Goal: Find specific page/section: Find specific page/section

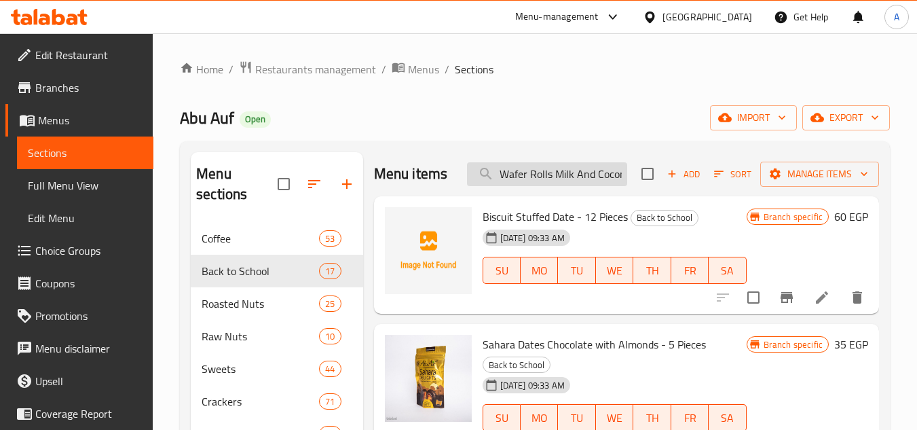
click at [516, 180] on input "Wafer Rolls Milk And Coconut 24 Pieces" at bounding box center [547, 174] width 160 height 24
paste input "Jilly Dinasour Pack - 65 Gm"
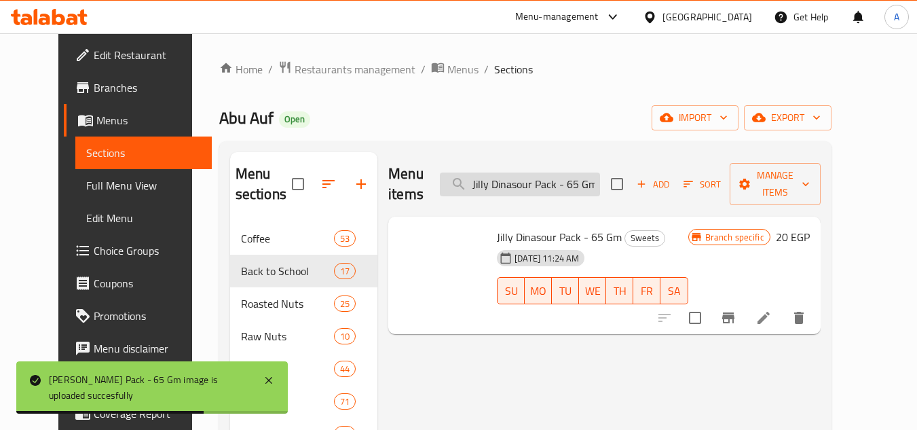
click at [500, 174] on input "Jilly Dinasour Pack - 65 Gm" at bounding box center [520, 184] width 160 height 24
paste input "Worms Candy"
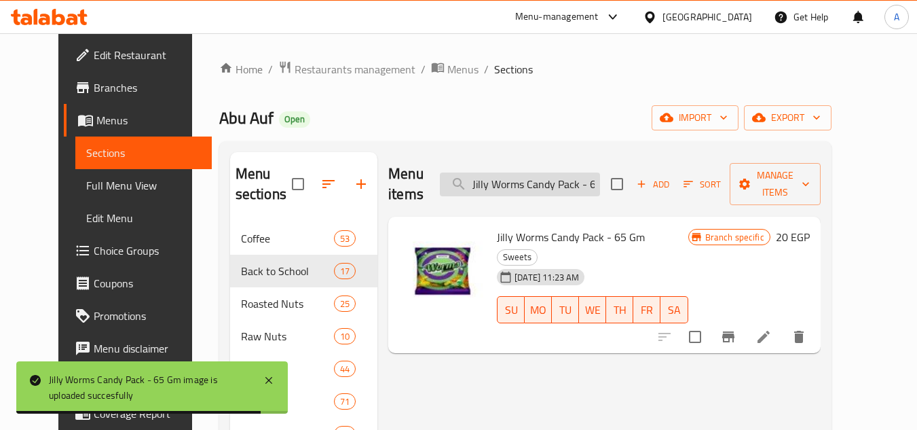
click at [506, 183] on input "Jilly Worms Candy Pack - 65 Gm" at bounding box center [520, 184] width 160 height 24
paste input "Bears"
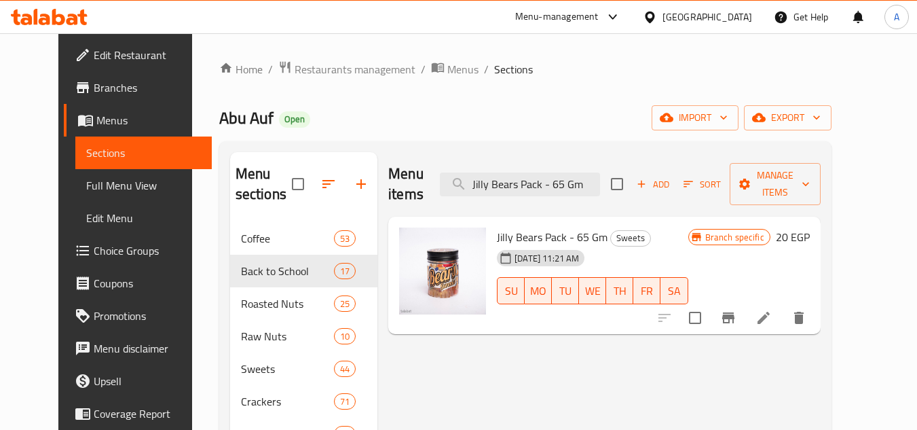
type input "Jilly Bears Pack - 65 Gm"
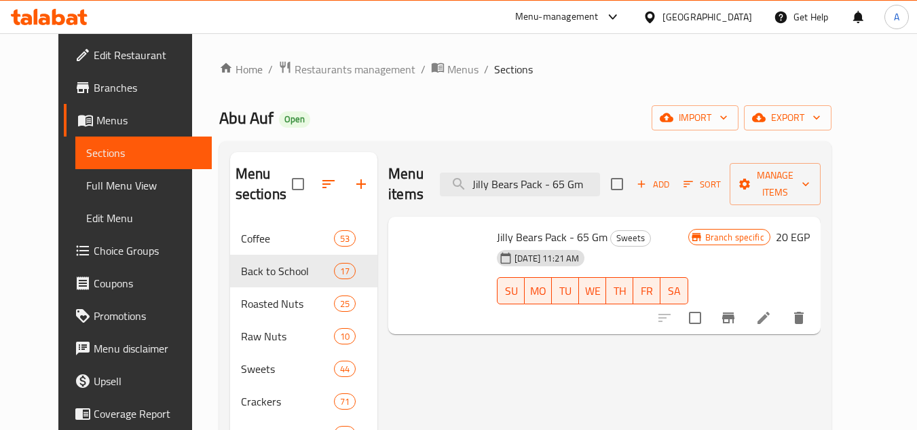
click at [579, 227] on span "Jilly Bears Pack - 65 Gm" at bounding box center [552, 237] width 111 height 20
copy h6 "Jilly Bears Pack - 65 Gm"
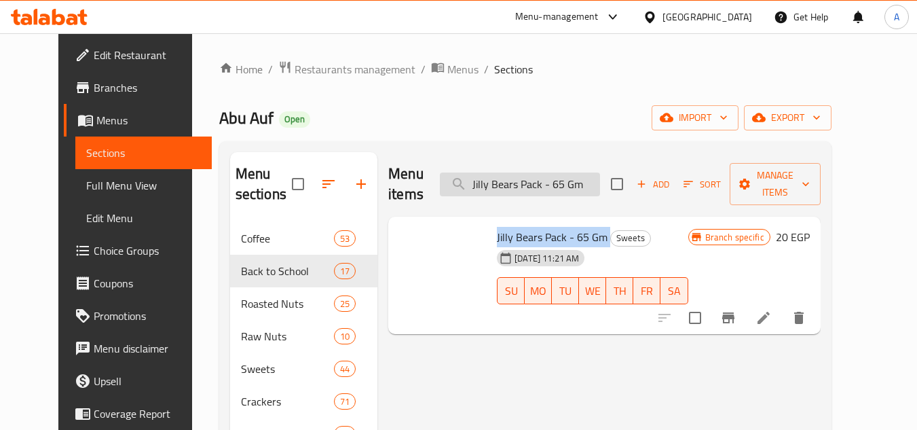
click at [571, 176] on input "Jilly Bears Pack - 65 Gm" at bounding box center [520, 184] width 160 height 24
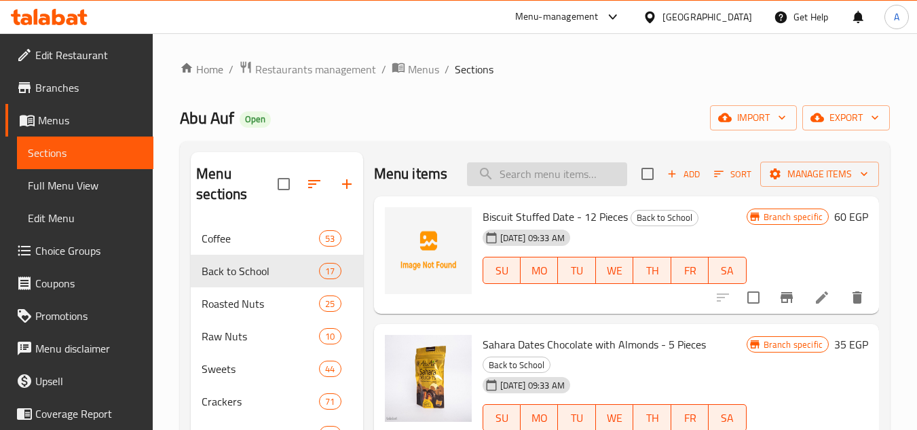
paste input "Jilly Bears Pack - 65 Gm"
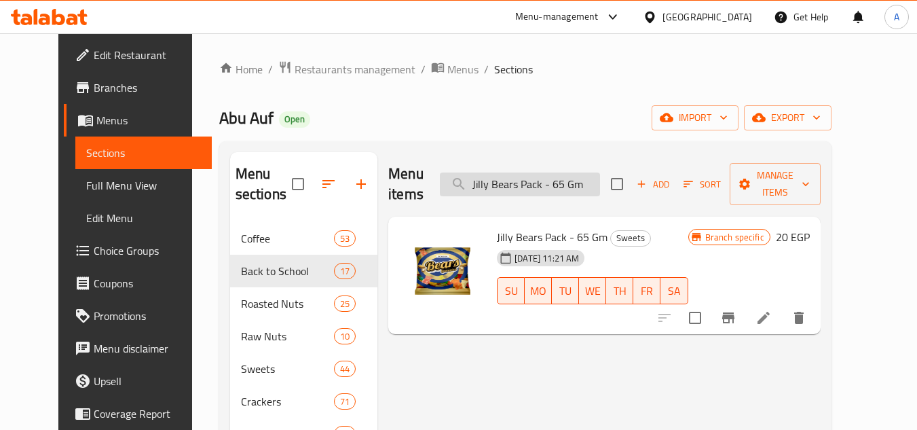
click at [521, 181] on input "Jilly Bears Pack - 65 Gm" at bounding box center [520, 184] width 160 height 24
paste input "Dinasour Gummies 150 Gra"
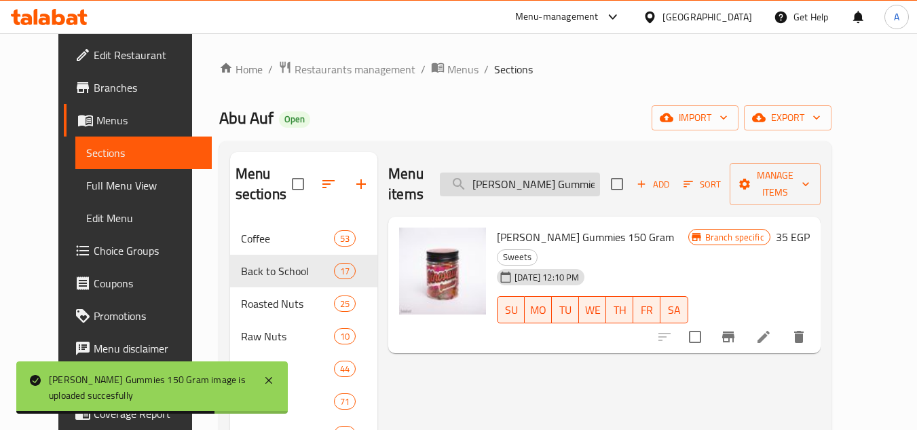
click at [512, 172] on input "[PERSON_NAME] Gummies 150 Gram" at bounding box center [520, 184] width 160 height 24
click at [513, 172] on input "[PERSON_NAME] Gummies 150 Gram" at bounding box center [520, 184] width 160 height 24
paste input "Worms"
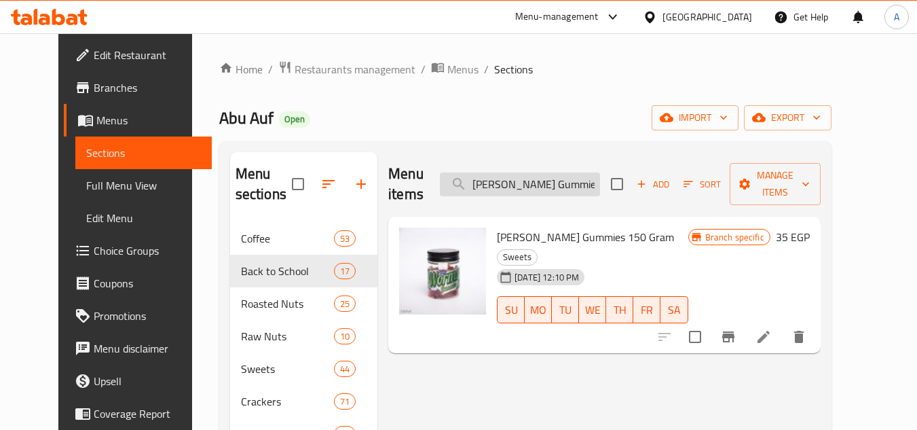
click at [507, 185] on input "[PERSON_NAME] Gummies 150 Gram" at bounding box center [520, 184] width 160 height 24
paste input "Tostino Sticks Cheese Flavor - 50 G"
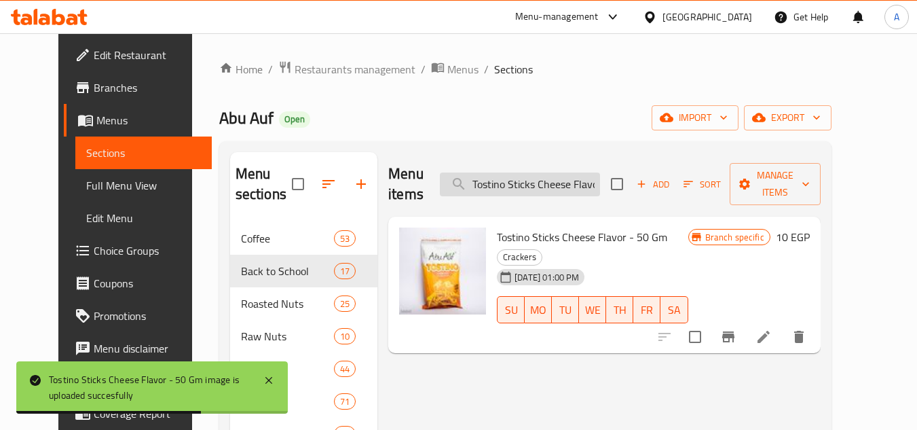
click at [511, 172] on input "Tostino Sticks Cheese Flavor - 50 Gm" at bounding box center [520, 184] width 160 height 24
click at [516, 175] on input "Tostino Sticks Cheese Flavor - 50 Gm" at bounding box center [520, 184] width 160 height 24
paste input "Ketchup"
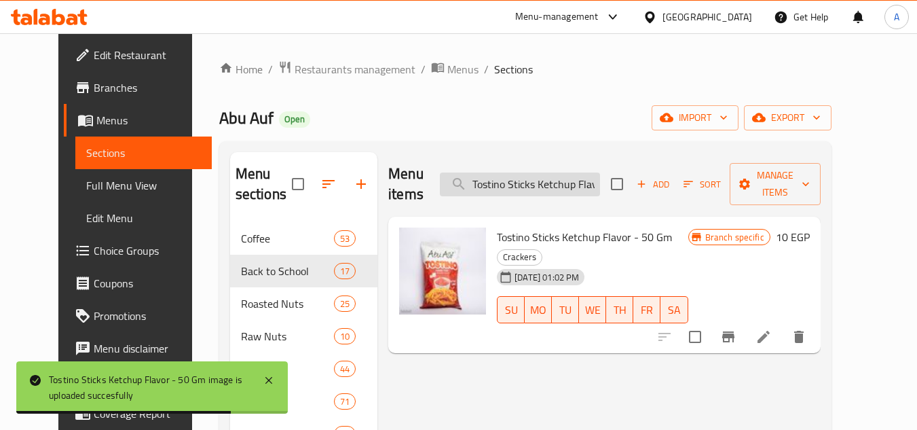
click at [535, 172] on input "Tostino Sticks Ketchup Flavor - 50 Gm" at bounding box center [520, 184] width 160 height 24
paste input "Peanuts Krikri Cheese Flavor - 45"
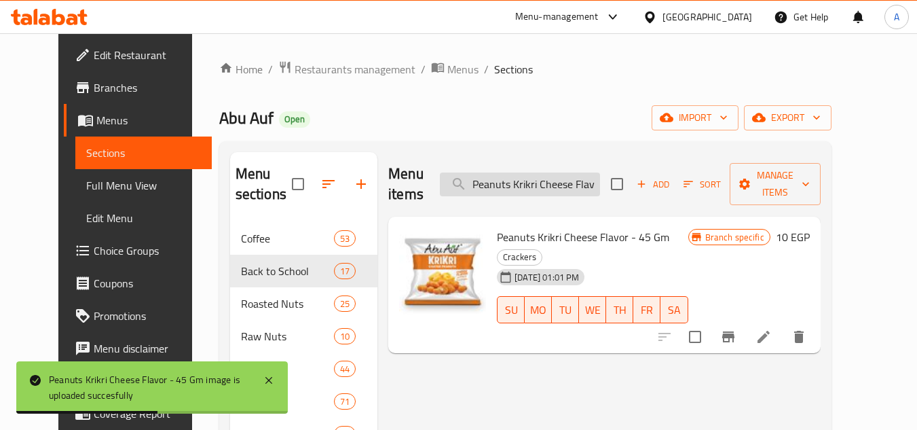
click at [513, 176] on input "Peanuts Krikri Cheese Flavor - 45 Gm" at bounding box center [520, 184] width 160 height 24
paste input "Ketchub"
click at [514, 179] on input "Peanuts Krikri Ketchub Flavor - 45 Gm" at bounding box center [520, 184] width 160 height 24
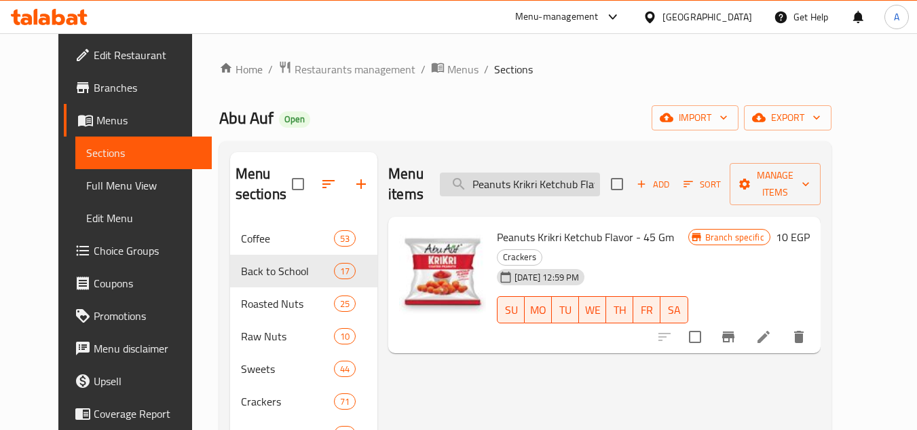
click at [506, 172] on input "Peanuts Krikri Ketchub Flavor - 45 Gm" at bounding box center [520, 184] width 160 height 24
paste input "Arabic Coffee -100"
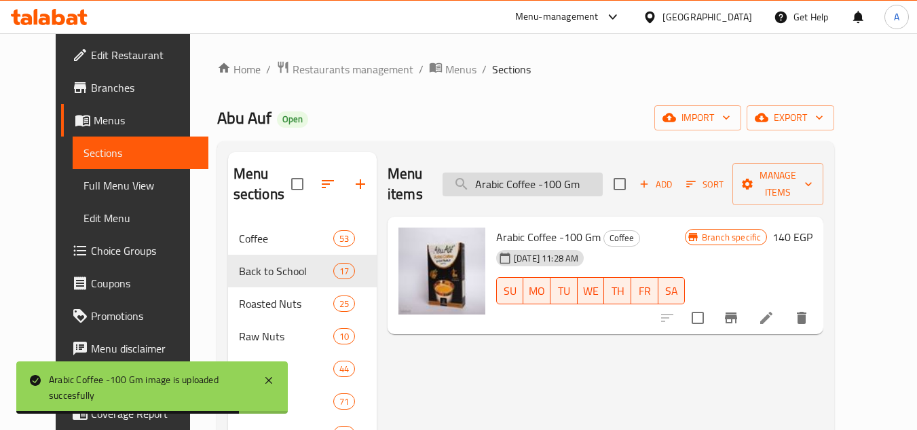
click at [564, 172] on input "Arabic Coffee -100 Gm" at bounding box center [522, 184] width 160 height 24
paste input "Popcorn Parmesan Cheese And [PERSON_NAME] - 35"
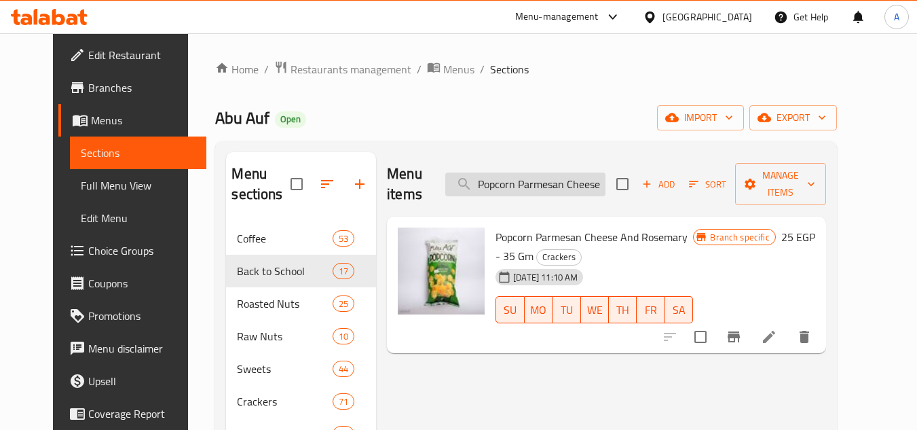
click at [552, 175] on input "Popcorn Parmesan Cheese And Rosemary - 35 Gm" at bounding box center [525, 184] width 160 height 24
paste input "Worcester Sauce"
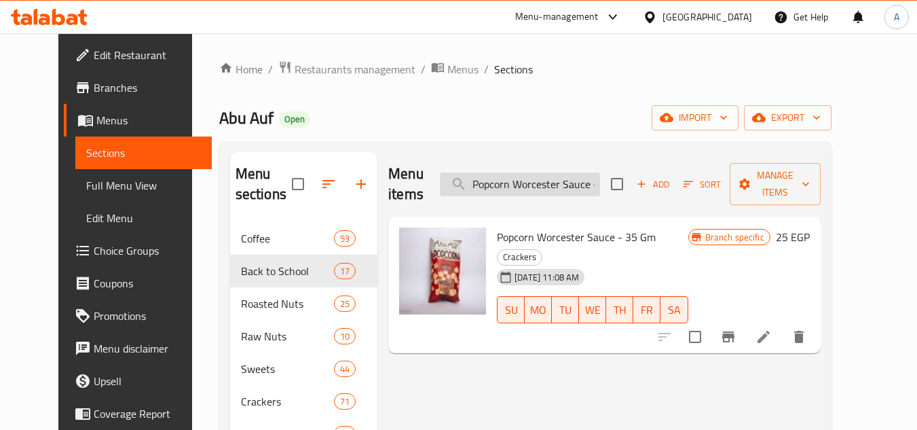
click at [517, 177] on input "Popcorn Worcester Sauce - 35 Gm" at bounding box center [520, 184] width 160 height 24
paste input "Garlic And Butter"
click at [555, 184] on input "Popcorn Garlic And Butter - 35 Gm" at bounding box center [520, 184] width 160 height 24
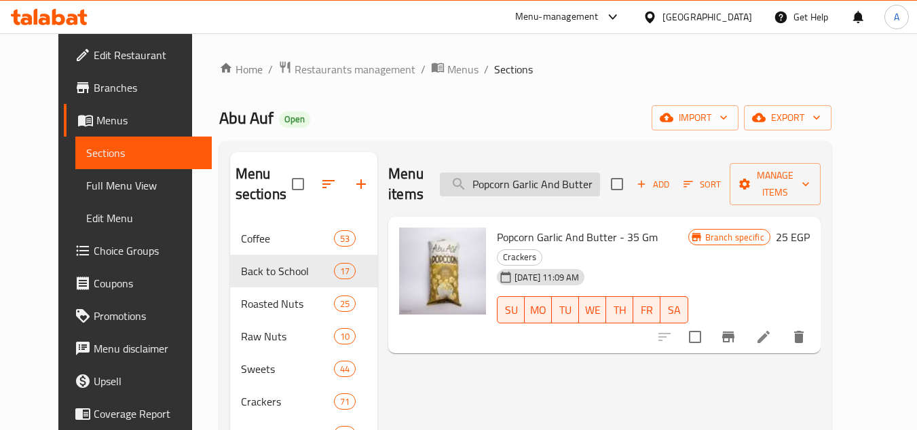
click at [555, 184] on input "Popcorn Garlic And Butter - 35 Gm" at bounding box center [520, 184] width 160 height 24
paste input "Royal Espresso Capsules 10 Cap"
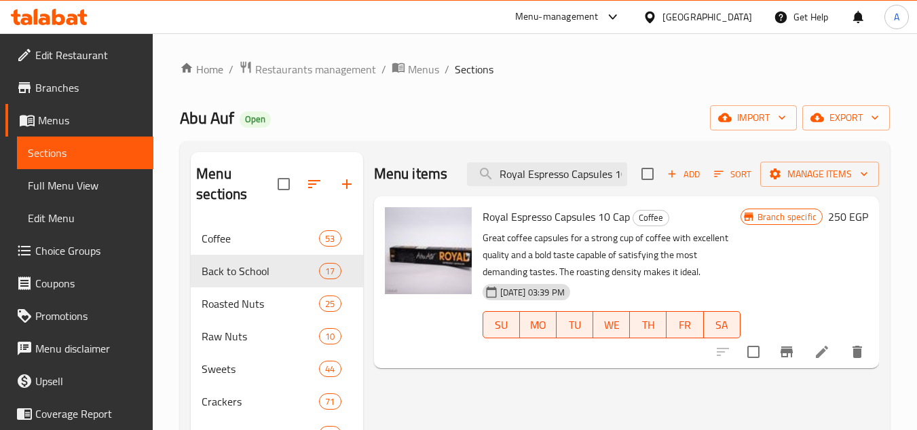
click at [547, 188] on div "Menu items Royal Espresso Capsules 10 Cap Add Sort Manage items" at bounding box center [626, 174] width 505 height 44
click at [548, 177] on input "Royal Espresso Capsules 10 Cap" at bounding box center [547, 174] width 160 height 24
paste input "Denso"
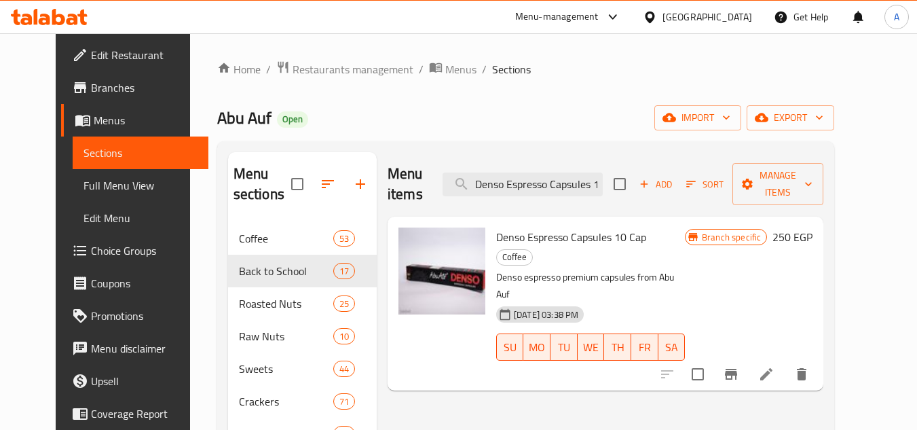
click at [544, 186] on div "Menu items Denso Espresso Capsules 10 Cap Add Sort Manage items" at bounding box center [605, 184] width 436 height 64
click at [545, 180] on input "Denso Espresso Capsules 10 Cap" at bounding box center [522, 184] width 160 height 24
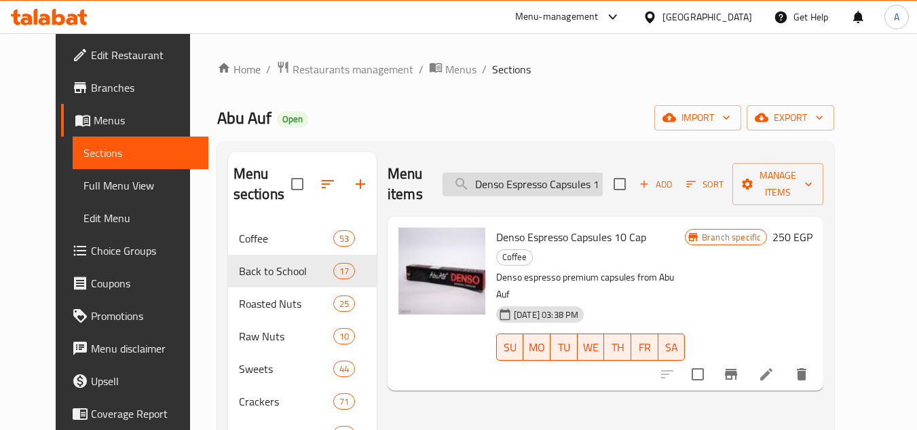
click at [565, 172] on input "Denso Espresso Capsules 10 Cap" at bounding box center [522, 184] width 160 height 24
paste input "[PERSON_NAME]"
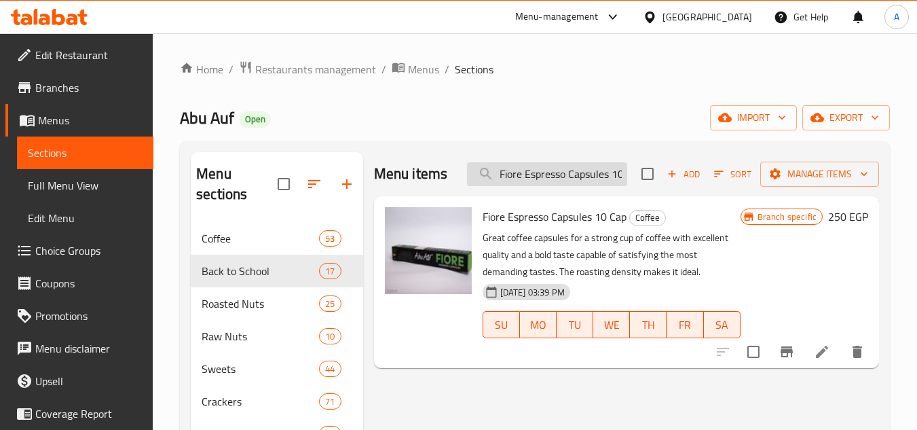
click at [577, 172] on input "Fiore Espresso Capsules 10 Cap" at bounding box center [547, 174] width 160 height 24
paste input "Abu Auf Pistachio& Kunafa Dark Chocolate - 130 Gm"
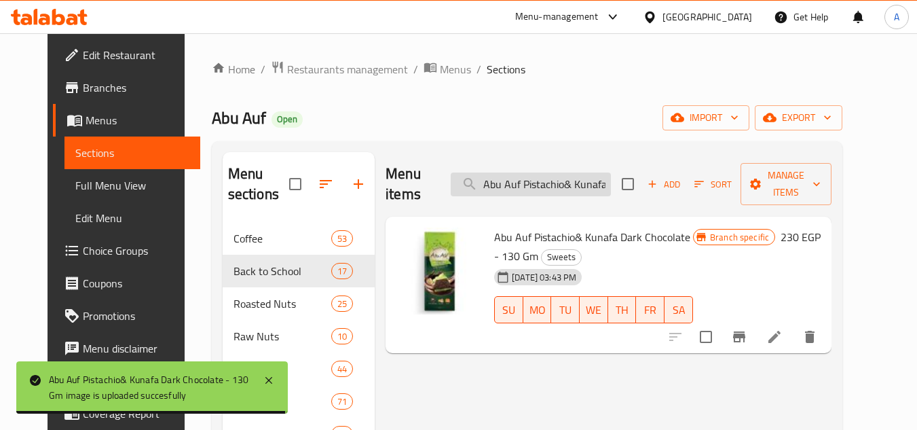
click at [556, 172] on input "Abu Auf Pistachio& Kunafa Dark Chocolate - 130 Gm" at bounding box center [531, 184] width 160 height 24
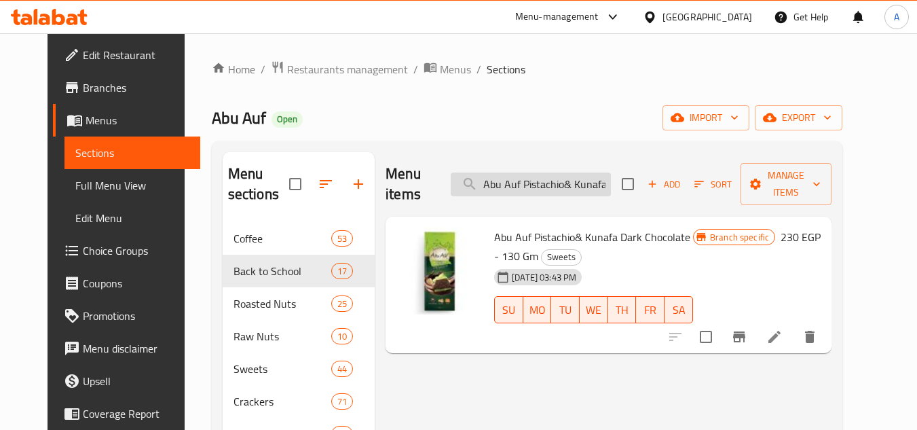
click at [556, 172] on input "Abu Auf Pistachio& Kunafa Dark Chocolate - 130 Gm" at bounding box center [531, 184] width 160 height 24
paste input "Sahara Dates Chocolate With Almonds - 5 Pieces"
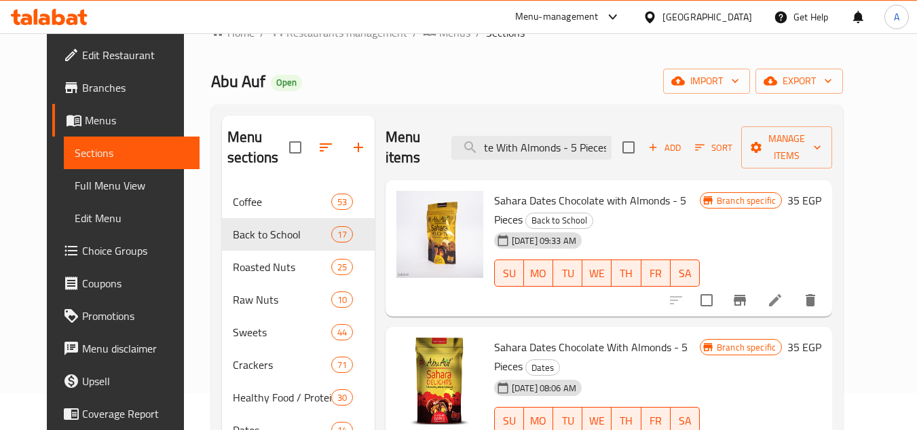
scroll to position [68, 0]
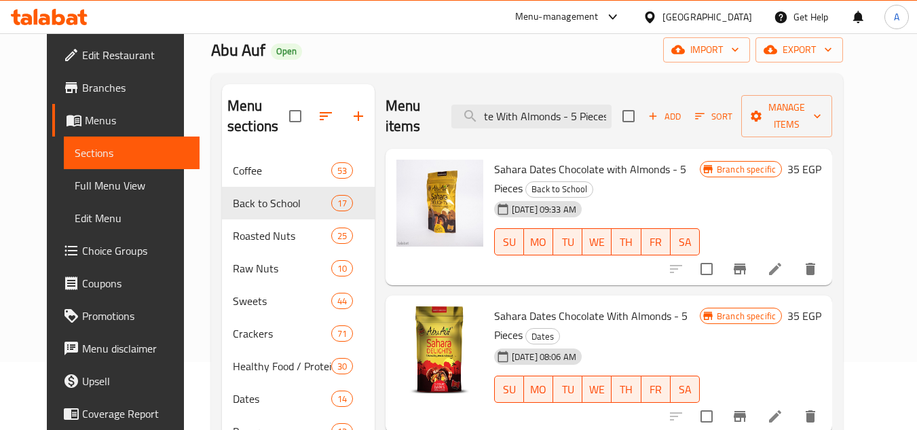
click at [748, 261] on icon "Branch-specific-item" at bounding box center [739, 269] width 16 height 16
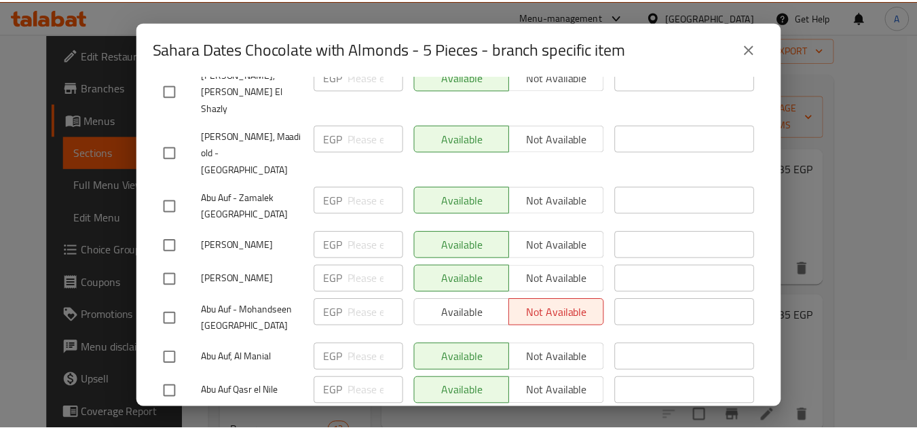
scroll to position [339, 0]
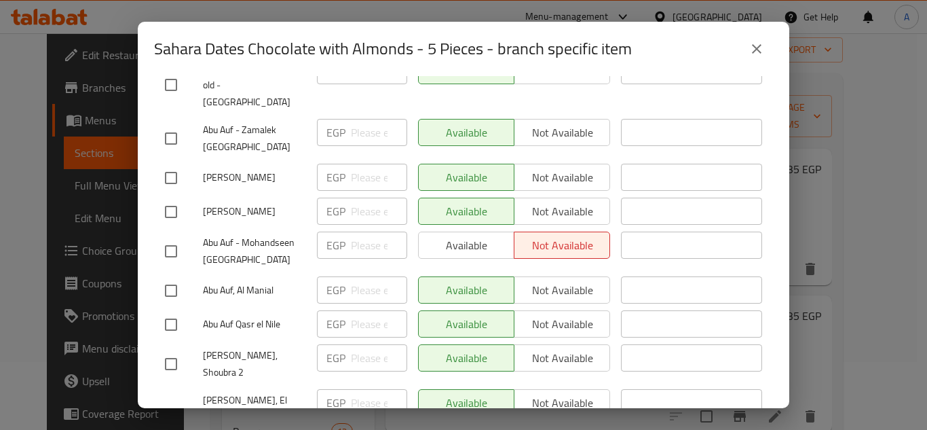
click at [760, 51] on icon "close" at bounding box center [756, 49] width 16 height 16
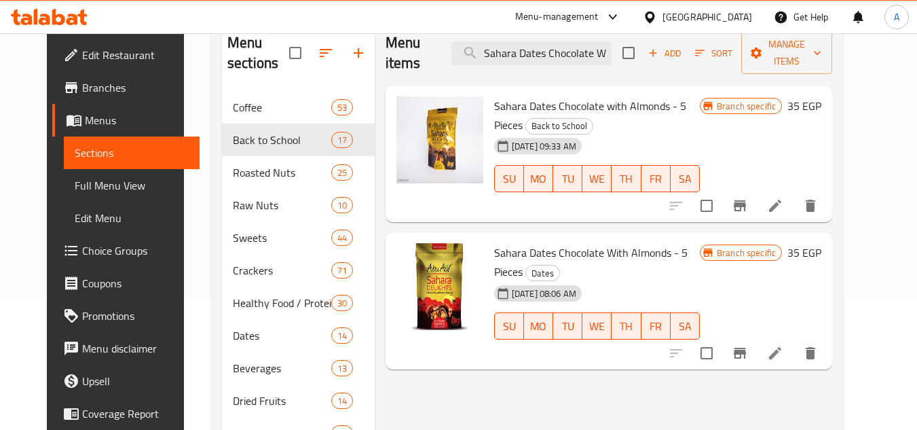
scroll to position [68, 0]
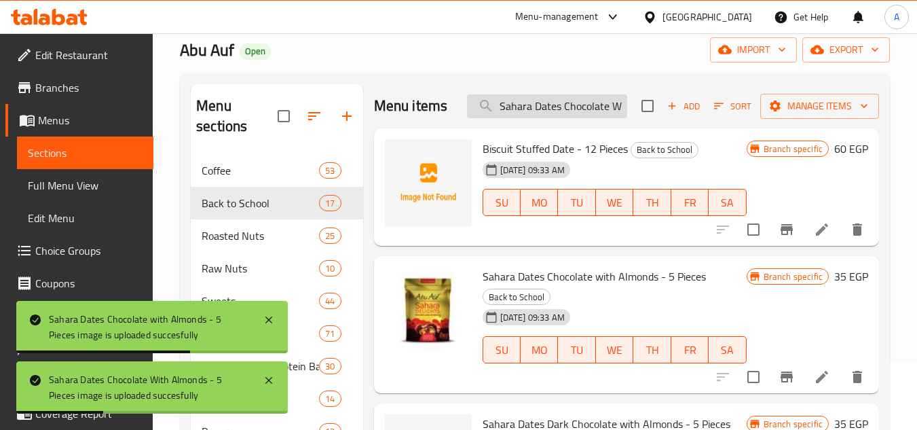
click at [562, 115] on input "Sahara Dates Chocolate With Almonds - 5 Pieces" at bounding box center [547, 106] width 160 height 24
paste input "Dark c"
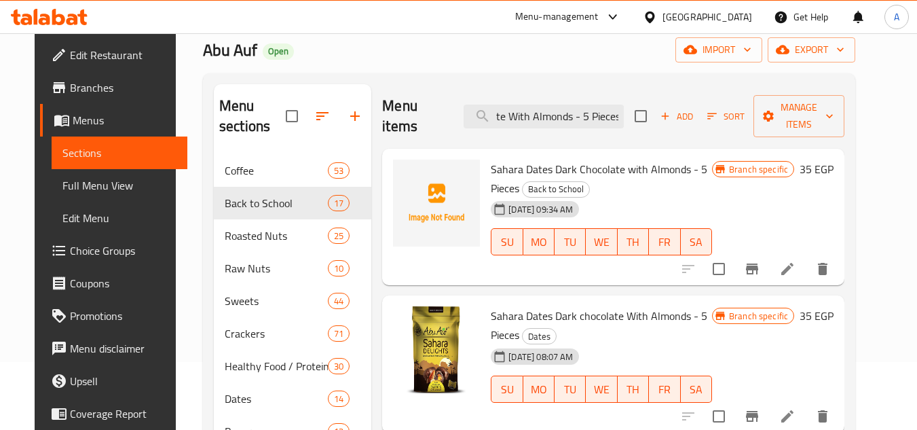
type input "Sahara Dates Dark chocolate With Almonds - 5 Pieces"
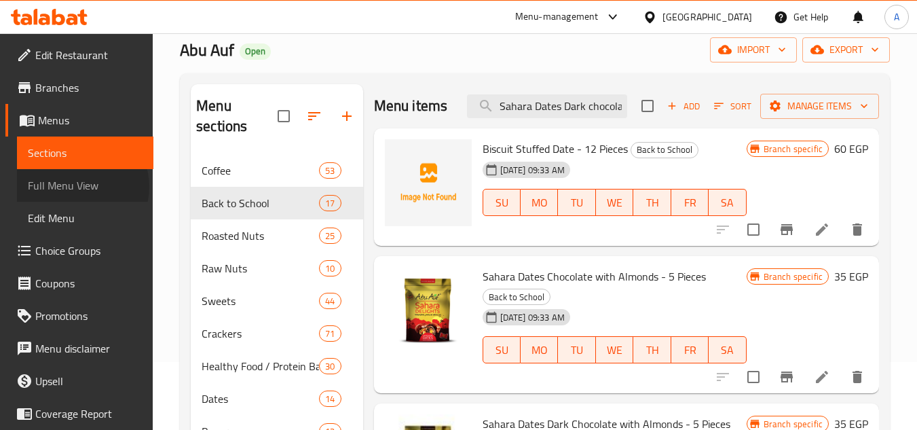
click at [80, 187] on span "Full Menu View" at bounding box center [85, 185] width 115 height 16
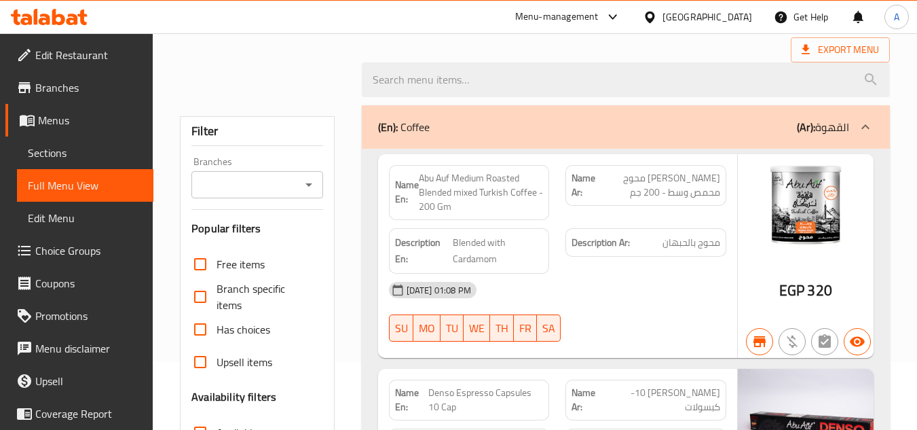
click at [299, 184] on button "Open" at bounding box center [308, 184] width 19 height 19
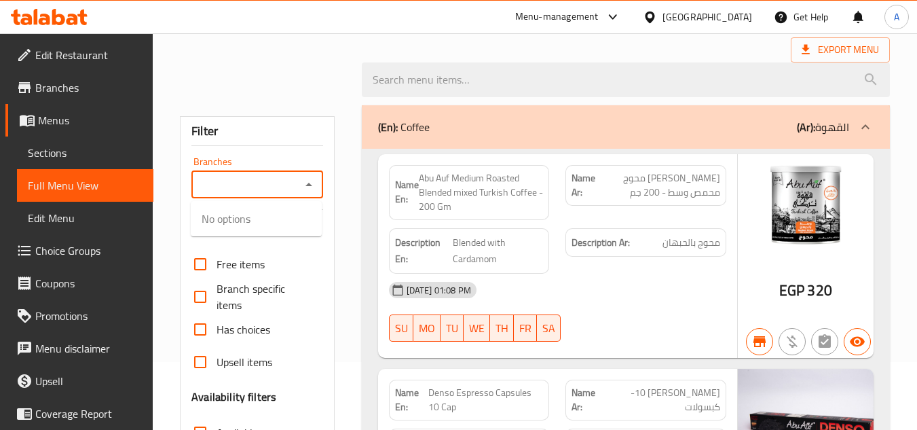
click at [303, 74] on div at bounding box center [262, 79] width 181 height 16
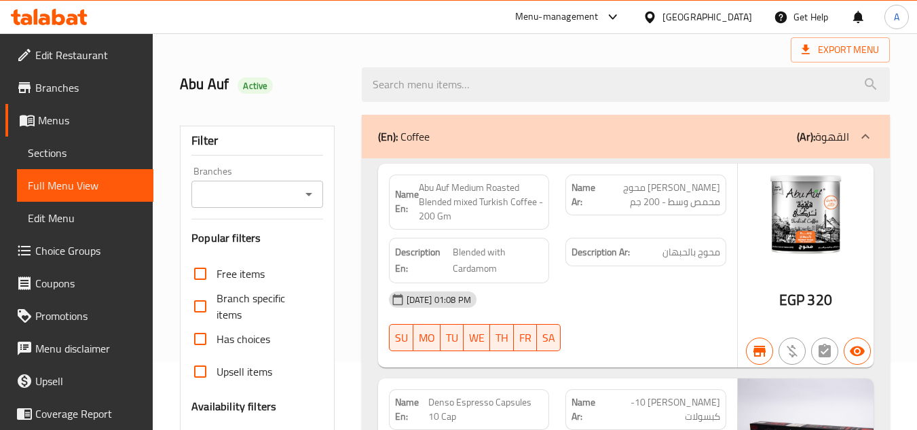
click at [316, 203] on div at bounding box center [308, 194] width 18 height 19
click at [311, 200] on icon "Open" at bounding box center [309, 194] width 16 height 16
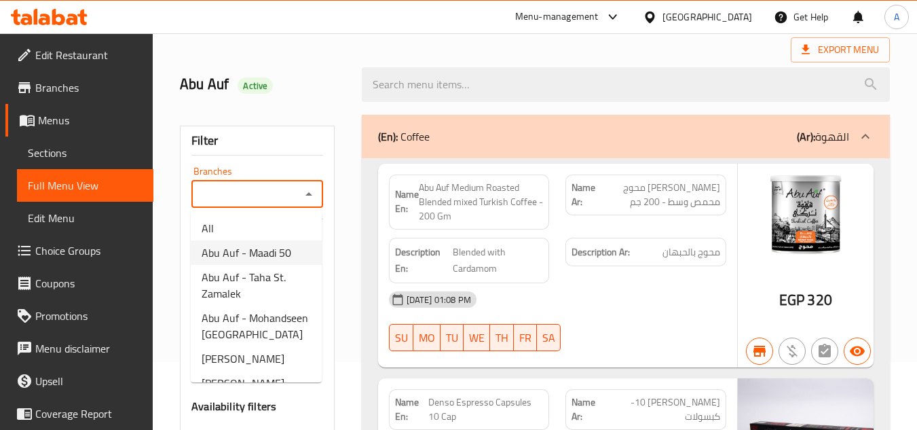
click at [275, 246] on span "Abu Auf - Maadi 50" at bounding box center [247, 252] width 90 height 16
type input "Abu Auf - Maadi 50"
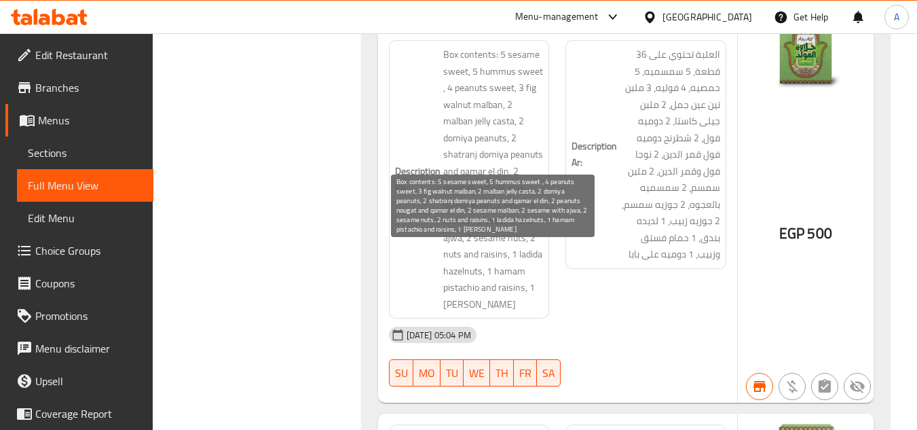
scroll to position [63497, 0]
